Goal: Information Seeking & Learning: Learn about a topic

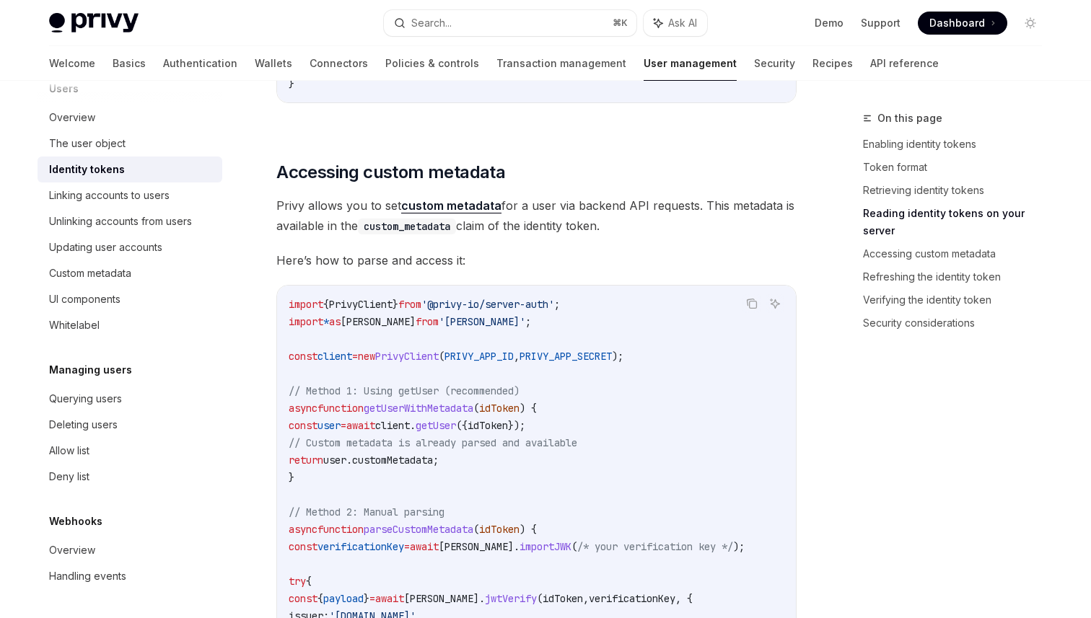
scroll to position [2609, 0]
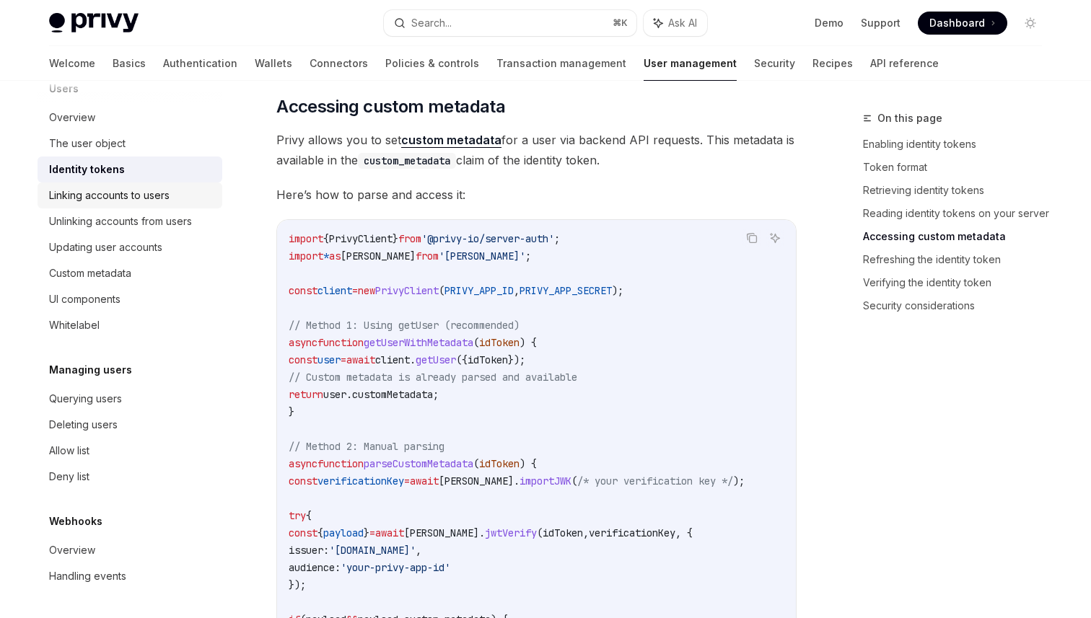
click at [149, 202] on div "Linking accounts to users" at bounding box center [109, 195] width 120 height 17
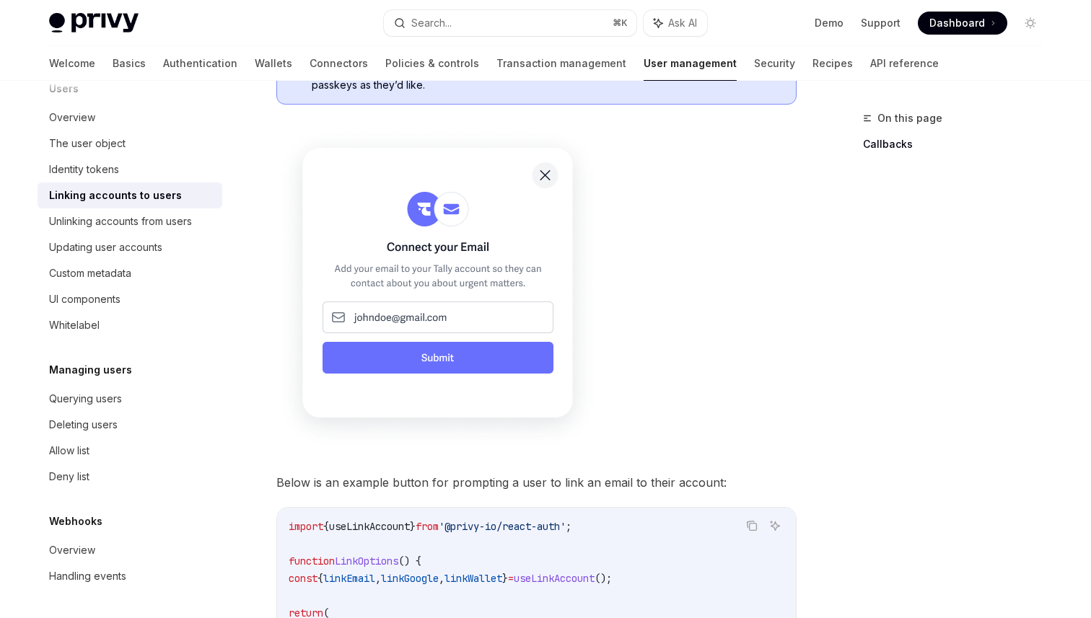
scroll to position [858, 0]
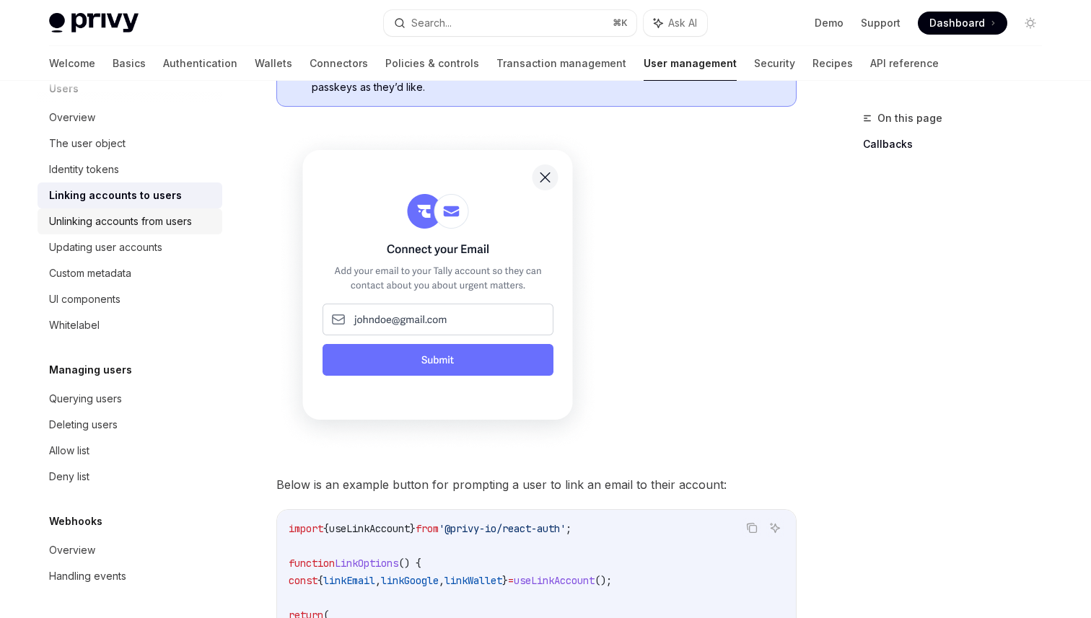
click at [167, 229] on div "Unlinking accounts from users" at bounding box center [120, 221] width 143 height 17
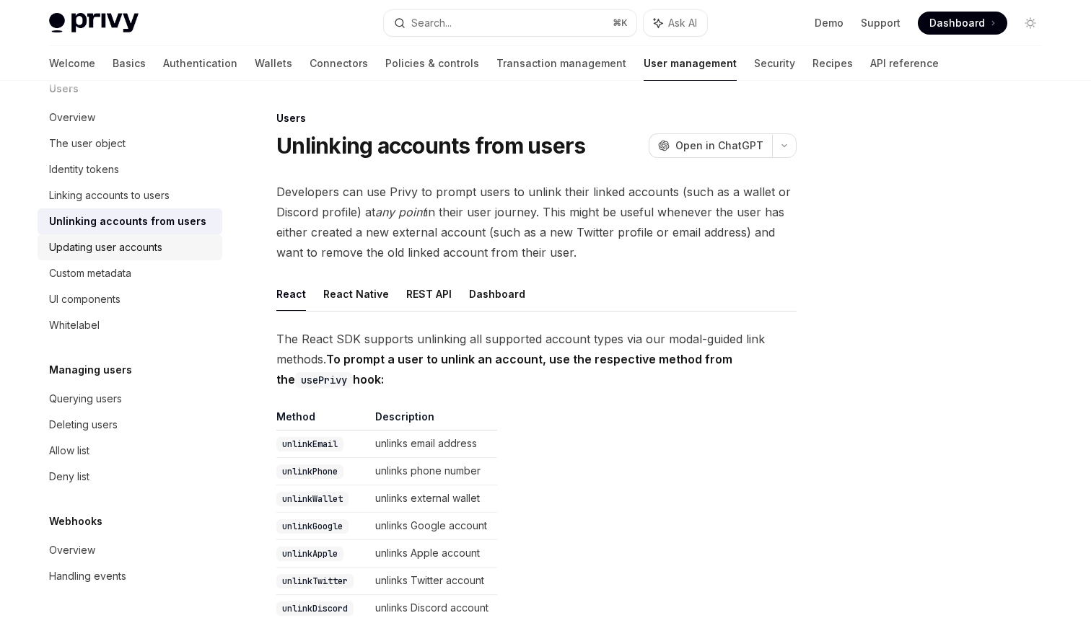
click at [149, 251] on div "Updating user accounts" at bounding box center [105, 247] width 113 height 17
type textarea "*"
